Goal: Transaction & Acquisition: Download file/media

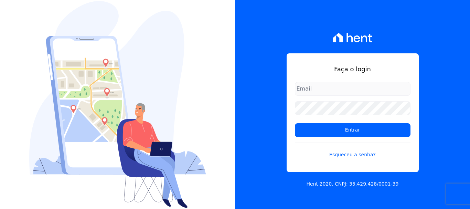
type input "[EMAIL_ADDRESS][DOMAIN_NAME]"
click at [331, 122] on form "[EMAIL_ADDRESS][DOMAIN_NAME] Entrar Esqueceu a senha?" at bounding box center [353, 124] width 116 height 85
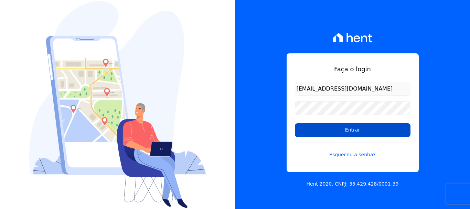
click at [336, 130] on input "Entrar" at bounding box center [353, 130] width 116 height 14
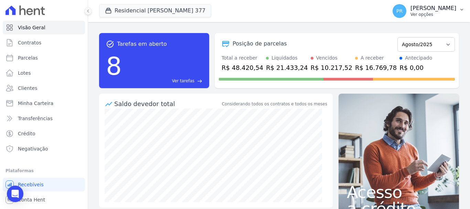
click at [425, 13] on p "Ver opções" at bounding box center [433, 15] width 46 height 6
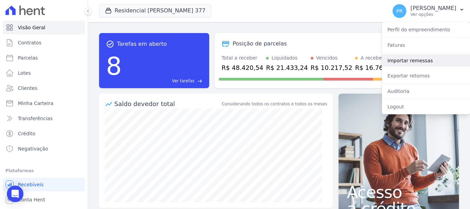
click at [414, 56] on link "Importar remessas" at bounding box center [426, 60] width 88 height 12
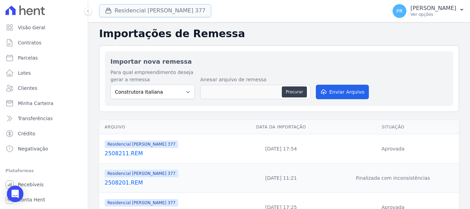
click at [148, 12] on button "Residencial Maria Da Glória 377" at bounding box center [155, 10] width 112 height 13
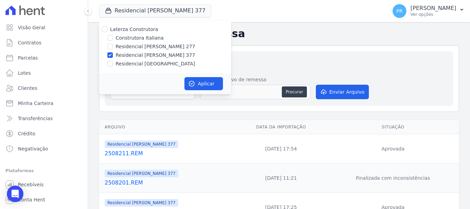
click at [140, 31] on label "Laterza Construtora" at bounding box center [134, 29] width 48 height 6
click at [107, 31] on input "Laterza Construtora" at bounding box center [105, 29] width 6 height 6
checkbox input "true"
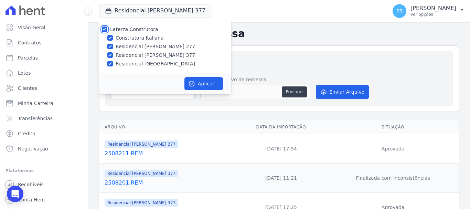
checkbox input "true"
click at [140, 31] on label "Laterza Construtora" at bounding box center [134, 29] width 48 height 6
click at [107, 31] on input "Laterza Construtora" at bounding box center [105, 29] width 6 height 6
checkbox input "false"
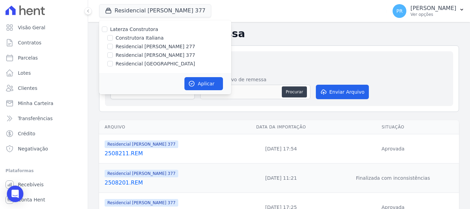
checkbox input "false"
click at [140, 41] on label "Construtora Italiana" at bounding box center [140, 37] width 48 height 7
click at [113, 41] on input "Construtora Italiana" at bounding box center [110, 38] width 6 height 6
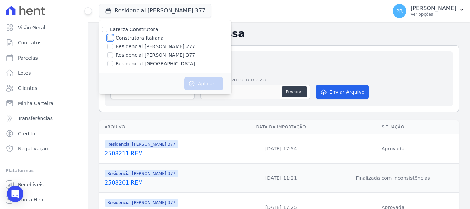
checkbox input "true"
click at [203, 85] on button "Aplicar" at bounding box center [203, 83] width 39 height 13
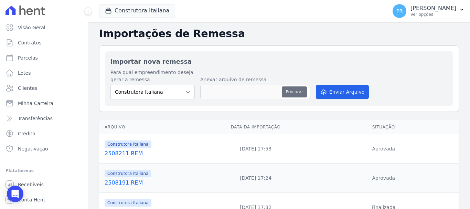
click at [292, 89] on button "Procurar" at bounding box center [294, 91] width 25 height 11
type input "2508221.REM"
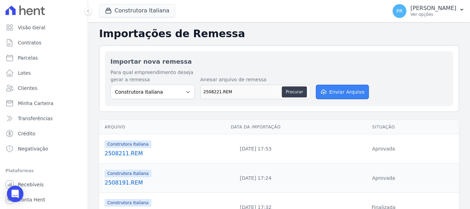
click at [327, 89] on button "Enviar Arquivo" at bounding box center [342, 92] width 53 height 14
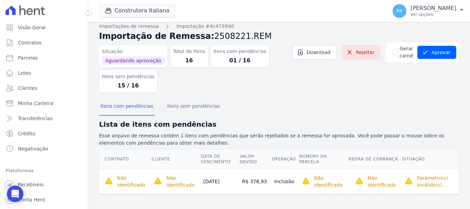
scroll to position [7, 0]
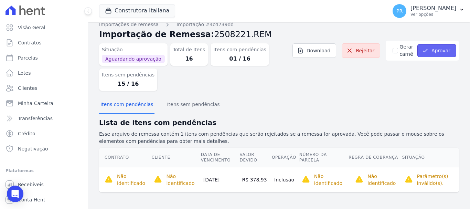
click at [428, 50] on button "Aprovar" at bounding box center [436, 50] width 39 height 13
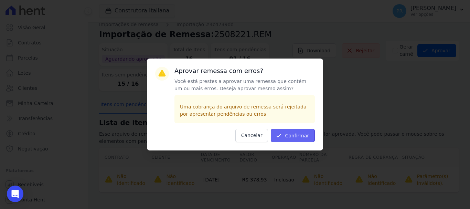
click at [306, 135] on button "Confirmar" at bounding box center [293, 135] width 44 height 13
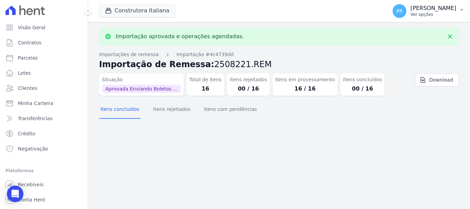
click at [433, 14] on p "Ver opções" at bounding box center [433, 15] width 46 height 6
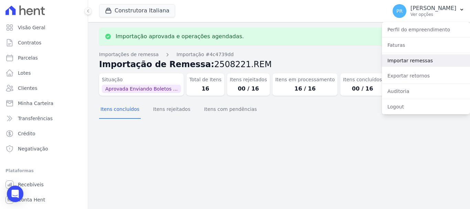
click at [412, 62] on link "Importar remessas" at bounding box center [426, 60] width 88 height 12
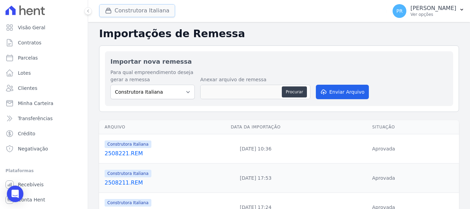
click at [135, 4] on button "Construtora Italiana" at bounding box center [137, 10] width 76 height 13
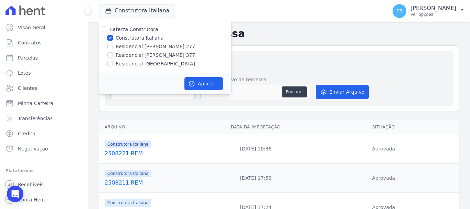
click at [133, 36] on label "Construtora Italiana" at bounding box center [140, 37] width 48 height 7
click at [113, 36] on input "Construtora Italiana" at bounding box center [110, 38] width 6 height 6
checkbox input "false"
click at [137, 47] on label "Residencial [PERSON_NAME] 277" at bounding box center [155, 46] width 79 height 7
click at [113, 47] on input "Residencial [PERSON_NAME] 277" at bounding box center [110, 47] width 6 height 6
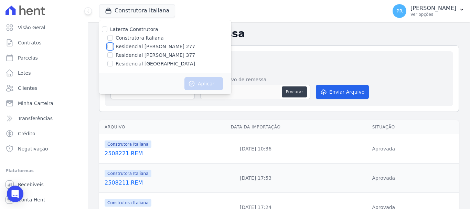
checkbox input "true"
click at [214, 83] on button "Aplicar" at bounding box center [203, 83] width 39 height 13
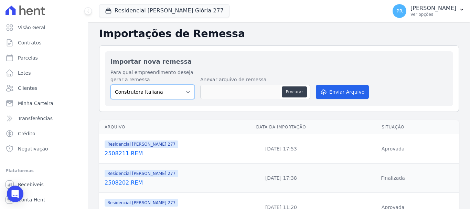
drag, startPoint x: 168, startPoint y: 91, endPoint x: 166, endPoint y: 98, distance: 6.9
click at [168, 91] on select "Construtora Italiana Residencial [PERSON_NAME] 277 Residencial [PERSON_NAME][ST…" at bounding box center [152, 92] width 84 height 14
select select "7d698934-b935-4dc9-aa46-576f3138731b"
click at [110, 85] on select "Construtora Italiana Residencial [PERSON_NAME] 277 Residencial [PERSON_NAME][ST…" at bounding box center [152, 92] width 84 height 14
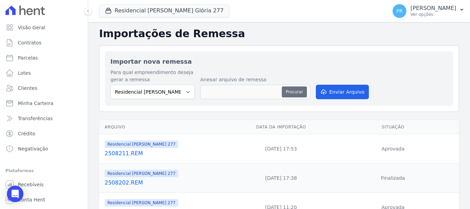
click at [293, 94] on button "Procurar" at bounding box center [294, 91] width 25 height 11
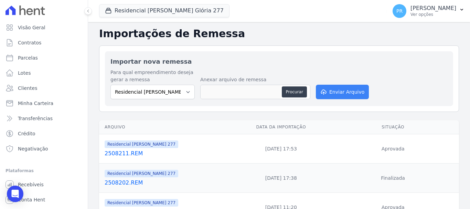
type input "2508221.REM"
click at [334, 91] on button "Enviar Arquivo" at bounding box center [342, 92] width 53 height 14
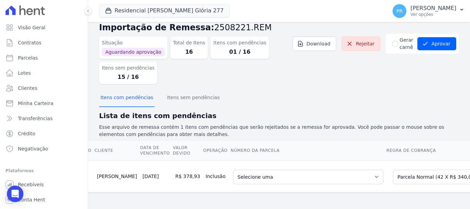
scroll to position [0, 68]
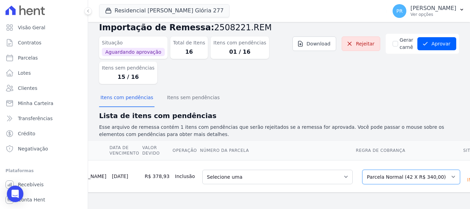
drag, startPoint x: 381, startPoint y: 171, endPoint x: 364, endPoint y: 182, distance: 20.1
click at [381, 171] on select "Selecione uma Nova Parcela Avulsa Parcela Avulsa Existente Parcela Normal (42 X…" at bounding box center [411, 177] width 98 height 14
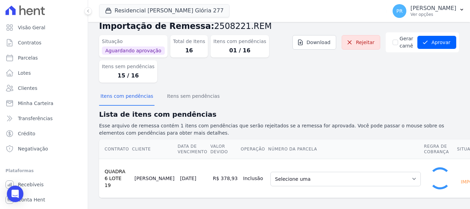
scroll to position [10, 0]
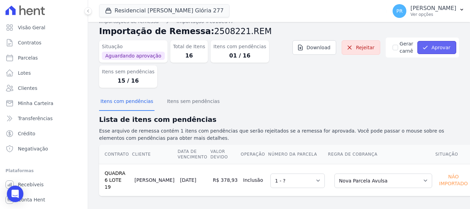
click at [427, 46] on button "Aprovar" at bounding box center [436, 47] width 39 height 13
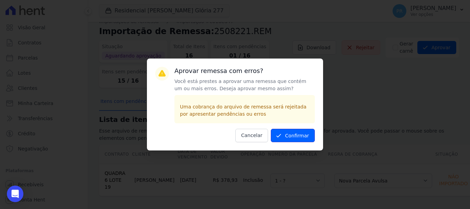
click at [298, 132] on button "Confirmar" at bounding box center [293, 135] width 44 height 13
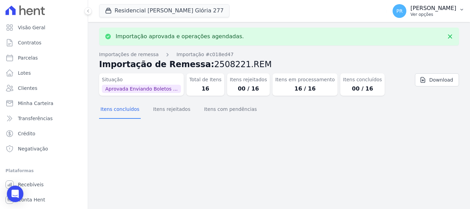
click at [438, 7] on p "[PERSON_NAME]" at bounding box center [433, 8] width 46 height 7
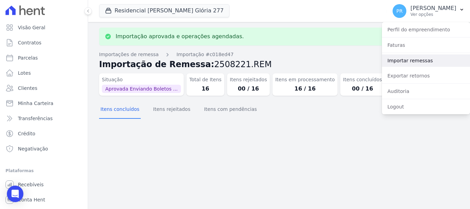
click at [415, 61] on link "Importar remessas" at bounding box center [426, 60] width 88 height 12
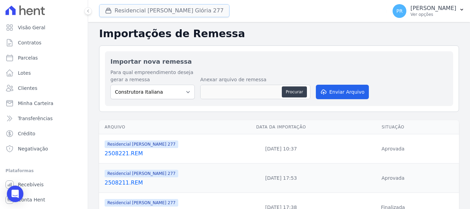
click at [162, 8] on button "Residencial [PERSON_NAME] Glória 277" at bounding box center [164, 10] width 130 height 13
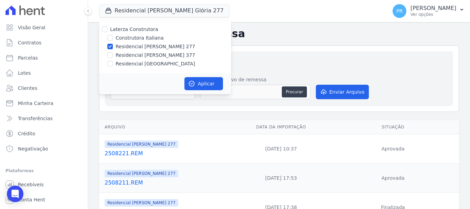
click at [144, 46] on label "Residencial [PERSON_NAME] 277" at bounding box center [155, 46] width 79 height 7
click at [113, 46] on input "Residencial [PERSON_NAME] 277" at bounding box center [110, 47] width 6 height 6
checkbox input "false"
click at [148, 57] on label "Residencial [PERSON_NAME] 377" at bounding box center [155, 55] width 79 height 7
click at [113, 57] on input "Residencial [PERSON_NAME] 377" at bounding box center [110, 55] width 6 height 6
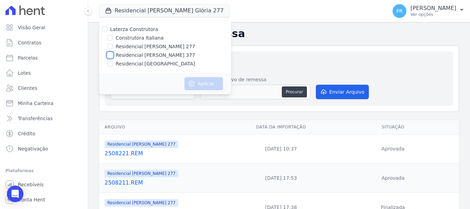
checkbox input "true"
click at [196, 79] on button "Aplicar" at bounding box center [203, 83] width 39 height 13
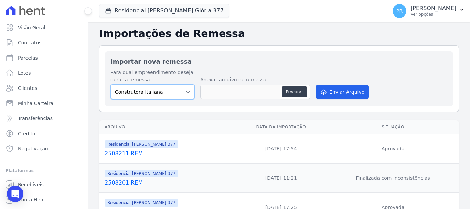
drag, startPoint x: 141, startPoint y: 91, endPoint x: 142, endPoint y: 97, distance: 5.9
click at [141, 91] on select "Construtora Italiana Residencial [PERSON_NAME] 277 Residencial [PERSON_NAME][ST…" at bounding box center [152, 92] width 84 height 14
select select "0cd9190e-dfd9-46e5-afc8-7298ef4c0c2b"
click at [110, 85] on select "Construtora Italiana Residencial [PERSON_NAME] 277 Residencial [PERSON_NAME][ST…" at bounding box center [152, 92] width 84 height 14
click at [282, 90] on div "Procurar" at bounding box center [255, 92] width 110 height 14
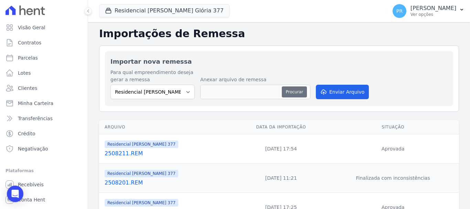
click at [291, 95] on button "Procurar" at bounding box center [294, 91] width 25 height 11
type input "2508221.REM"
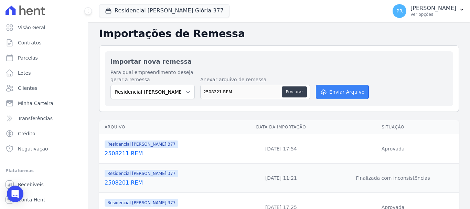
click at [333, 91] on button "Enviar Arquivo" at bounding box center [342, 92] width 53 height 14
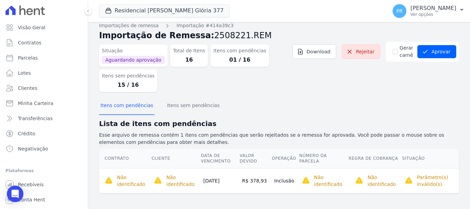
scroll to position [7, 0]
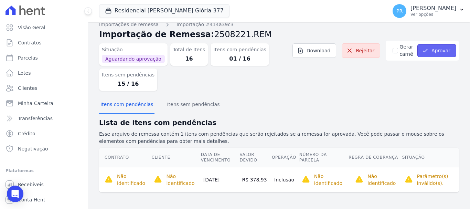
click at [427, 51] on button "Aprovar" at bounding box center [436, 50] width 39 height 13
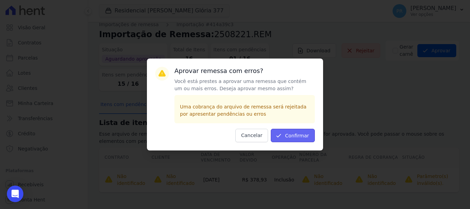
click at [298, 131] on button "Confirmar" at bounding box center [293, 135] width 44 height 13
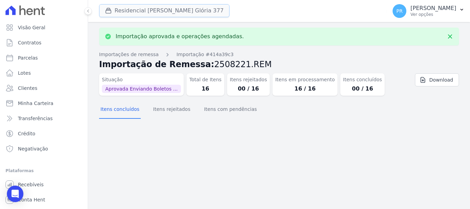
drag, startPoint x: 173, startPoint y: 11, endPoint x: 118, endPoint y: 32, distance: 58.4
click at [173, 11] on button "Residencial [PERSON_NAME] Glória 377" at bounding box center [164, 10] width 130 height 13
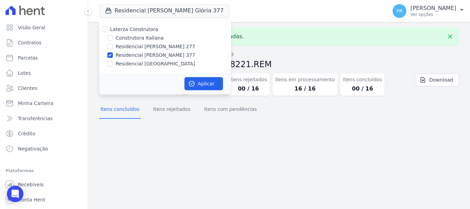
click at [125, 54] on label "Residencial [PERSON_NAME] 377" at bounding box center [155, 55] width 79 height 7
click at [113, 54] on input "Residencial [PERSON_NAME] 377" at bounding box center [110, 55] width 6 height 6
checkbox input "false"
click at [126, 66] on label "Residencial [GEOGRAPHIC_DATA]" at bounding box center [155, 63] width 79 height 7
click at [113, 66] on input "Residencial [GEOGRAPHIC_DATA]" at bounding box center [110, 64] width 6 height 6
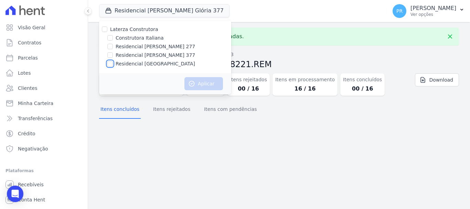
checkbox input "true"
click at [227, 92] on div "Aplicar" at bounding box center [165, 83] width 132 height 21
click at [219, 87] on button "Aplicar" at bounding box center [203, 83] width 39 height 13
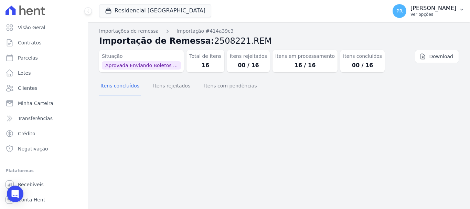
click at [406, 9] on span "PR" at bounding box center [399, 11] width 14 height 14
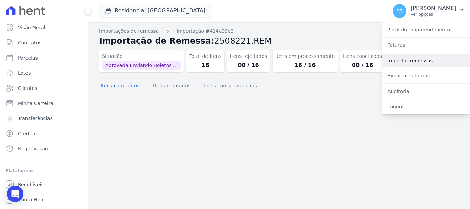
click at [415, 57] on link "Importar remessas" at bounding box center [426, 60] width 88 height 12
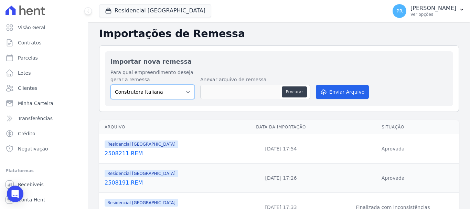
click at [152, 91] on select "Construtora Italiana Residencial [PERSON_NAME] 277 Residencial [PERSON_NAME][ST…" at bounding box center [152, 92] width 84 height 14
select select "6440c0a1-232b-4aa1-adfe-88cb95fffe46"
click at [110, 85] on select "Construtora Italiana Residencial Maria da Glória 277 Residencial Maria da Glóri…" at bounding box center [152, 92] width 84 height 14
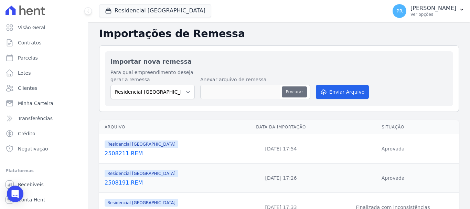
click at [299, 94] on button "Procurar" at bounding box center [294, 91] width 25 height 11
type input "2508221.REM"
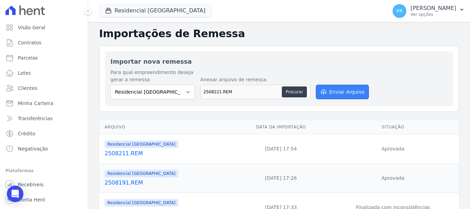
click at [343, 85] on button "Enviar Arquivo" at bounding box center [342, 92] width 53 height 14
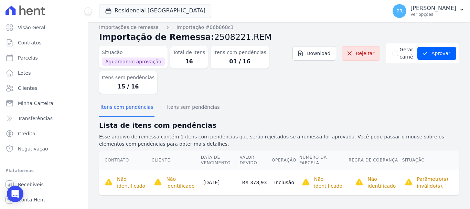
scroll to position [7, 0]
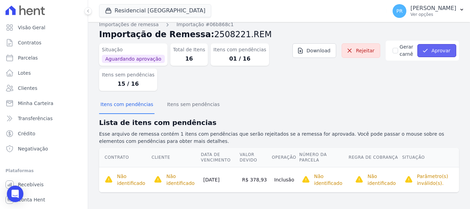
click at [431, 51] on button "Aprovar" at bounding box center [436, 50] width 39 height 13
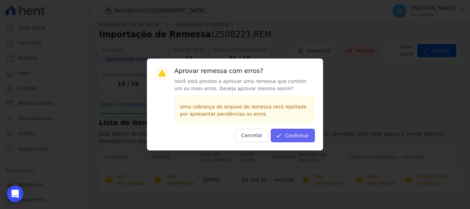
click at [302, 136] on button "Confirmar" at bounding box center [293, 135] width 44 height 13
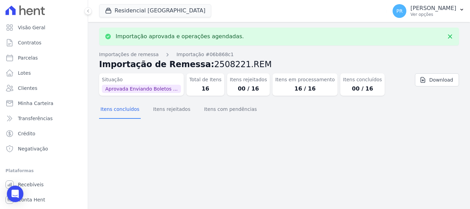
drag, startPoint x: 421, startPoint y: 12, endPoint x: 428, endPoint y: 40, distance: 28.4
click at [421, 12] on p "Ver opções" at bounding box center [433, 15] width 46 height 6
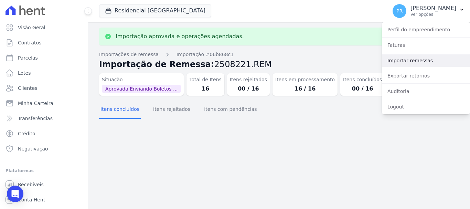
click at [425, 63] on link "Importar remessas" at bounding box center [426, 60] width 88 height 12
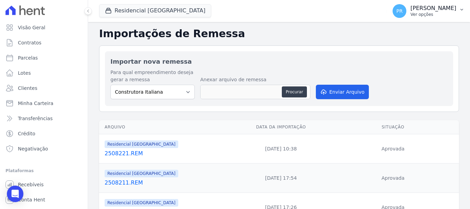
click at [424, 14] on p "Ver opções" at bounding box center [433, 15] width 46 height 6
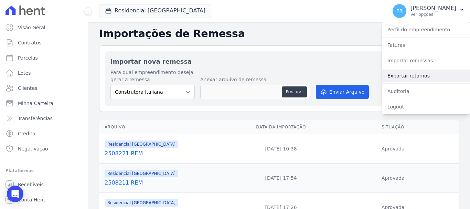
drag, startPoint x: 421, startPoint y: 76, endPoint x: 404, endPoint y: 78, distance: 17.4
click at [421, 76] on link "Exportar retornos" at bounding box center [426, 75] width 88 height 12
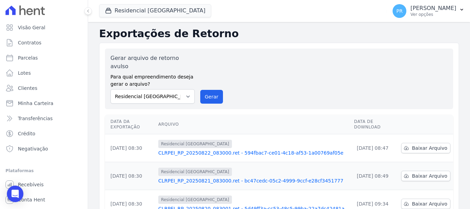
click at [131, 17] on span "Residencial [GEOGRAPHIC_DATA]" at bounding box center [155, 11] width 112 height 14
click at [136, 12] on button "Residencial [GEOGRAPHIC_DATA]" at bounding box center [155, 10] width 112 height 13
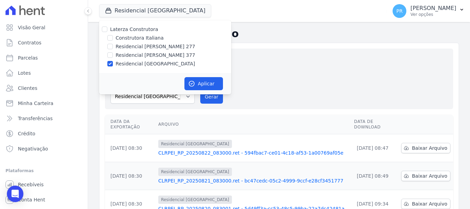
click at [133, 27] on label "Laterza Construtora" at bounding box center [134, 29] width 48 height 6
click at [107, 27] on input "Laterza Construtora" at bounding box center [105, 29] width 6 height 6
checkbox input "true"
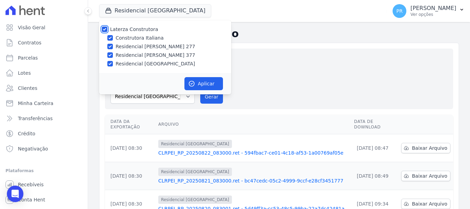
checkbox input "true"
click at [133, 27] on label "Laterza Construtora" at bounding box center [134, 29] width 48 height 6
click at [107, 27] on input "Laterza Construtora" at bounding box center [105, 29] width 6 height 6
checkbox input "false"
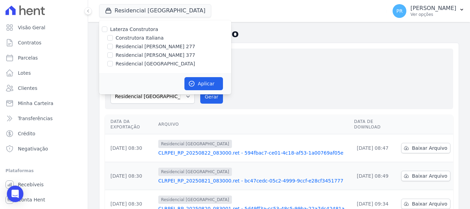
checkbox input "false"
click at [142, 47] on label "Residencial [PERSON_NAME] 277" at bounding box center [155, 46] width 79 height 7
click at [113, 47] on input "Residencial [PERSON_NAME] 277" at bounding box center [110, 47] width 6 height 6
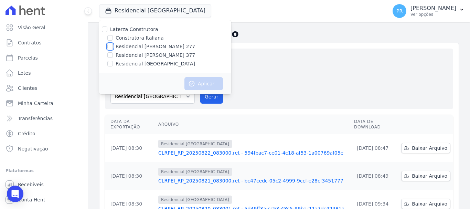
checkbox input "true"
click at [265, 59] on div "Gerar arquivo de retorno avulso Para qual empreendimento deseja gerar o arquivo…" at bounding box center [278, 79] width 337 height 50
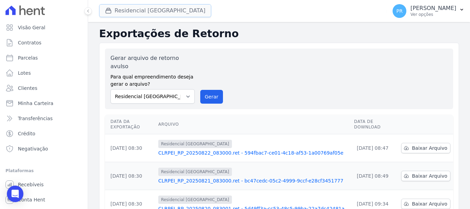
click at [154, 9] on button "Residencial [GEOGRAPHIC_DATA]" at bounding box center [155, 10] width 112 height 13
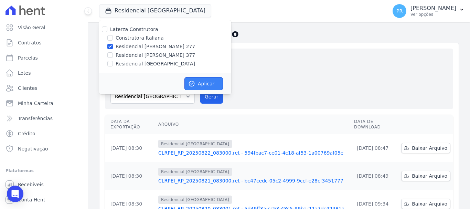
click at [218, 79] on button "Aplicar" at bounding box center [203, 83] width 39 height 13
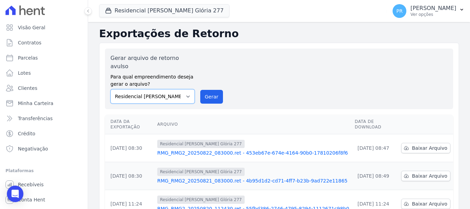
click at [172, 89] on select "Construtora Italiana Residencial [PERSON_NAME] 277 Residencial [PERSON_NAME][ST…" at bounding box center [152, 96] width 84 height 14
click at [110, 89] on select "Construtora Italiana Residencial [PERSON_NAME] 277 Residencial [PERSON_NAME][ST…" at bounding box center [152, 96] width 84 height 14
click at [217, 90] on button "Gerar" at bounding box center [211, 97] width 23 height 14
click at [412, 144] on span "Baixar Arquivo" at bounding box center [429, 147] width 35 height 7
